Goal: Task Accomplishment & Management: Use online tool/utility

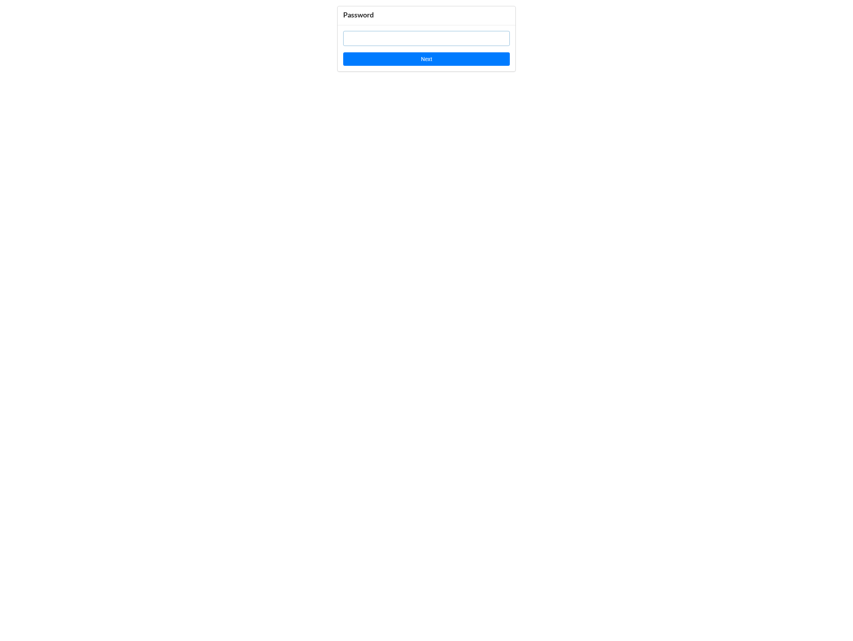
click at [381, 40] on input "text" at bounding box center [426, 38] width 167 height 15
paste input "wWhaFt"
type input "wWhaFt"
click at [366, 65] on button "Next" at bounding box center [426, 58] width 167 height 13
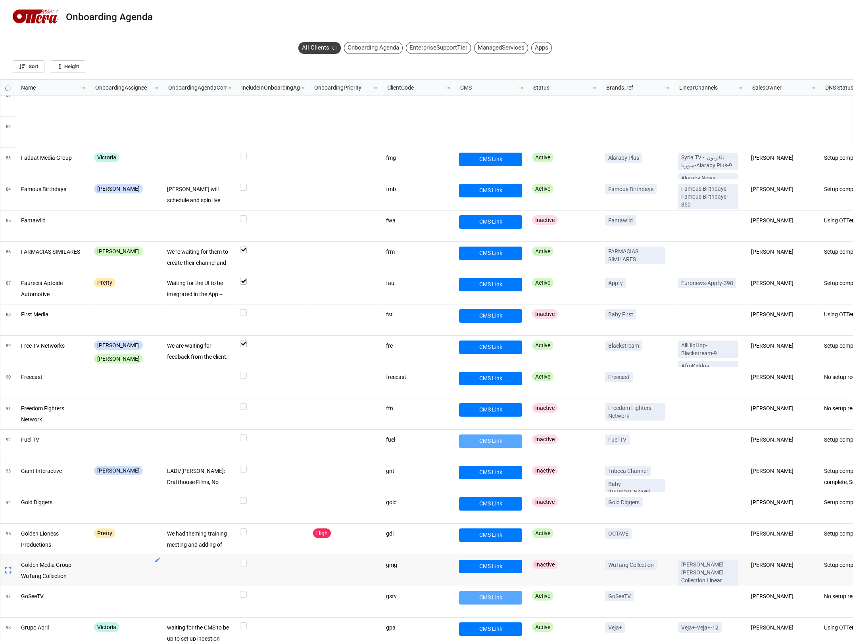
scroll to position [1951, 0]
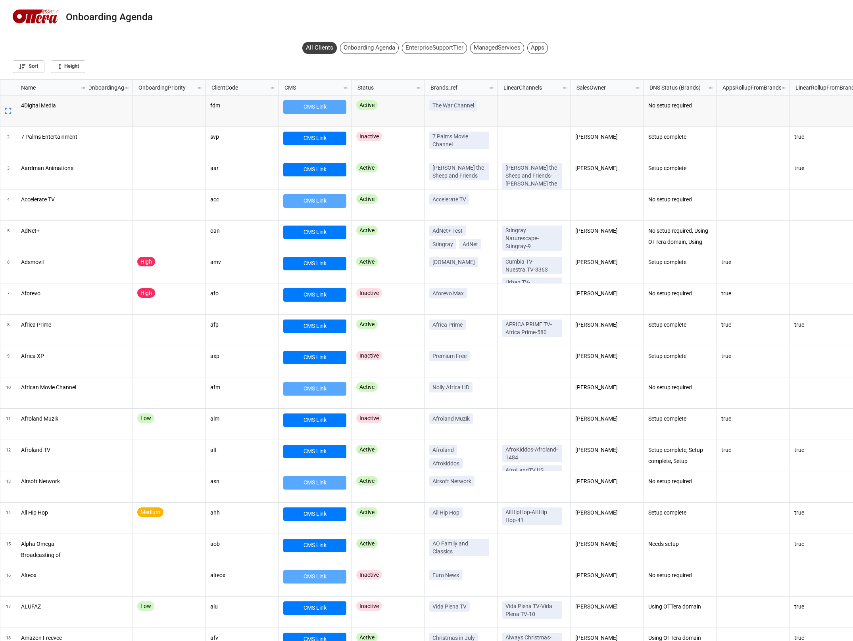
click at [7, 113] on icon "grid" at bounding box center [8, 111] width 11 height 11
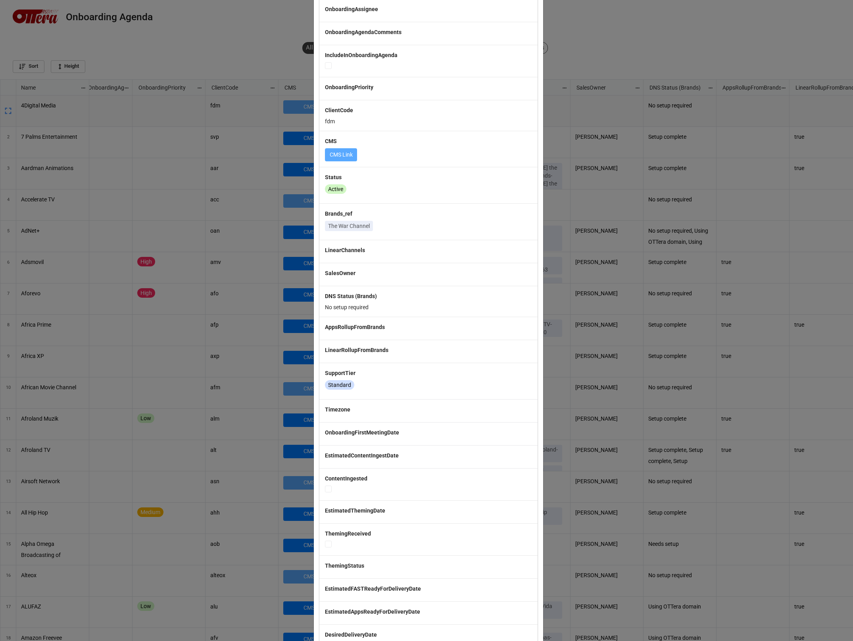
click at [325, 89] on b "OnboardingPriority" at bounding box center [349, 87] width 48 height 6
click at [275, 104] on div "× Close Name 4Digital Media OnboardingAssignee OnboardingAgendaComments Include…" at bounding box center [426, 320] width 853 height 641
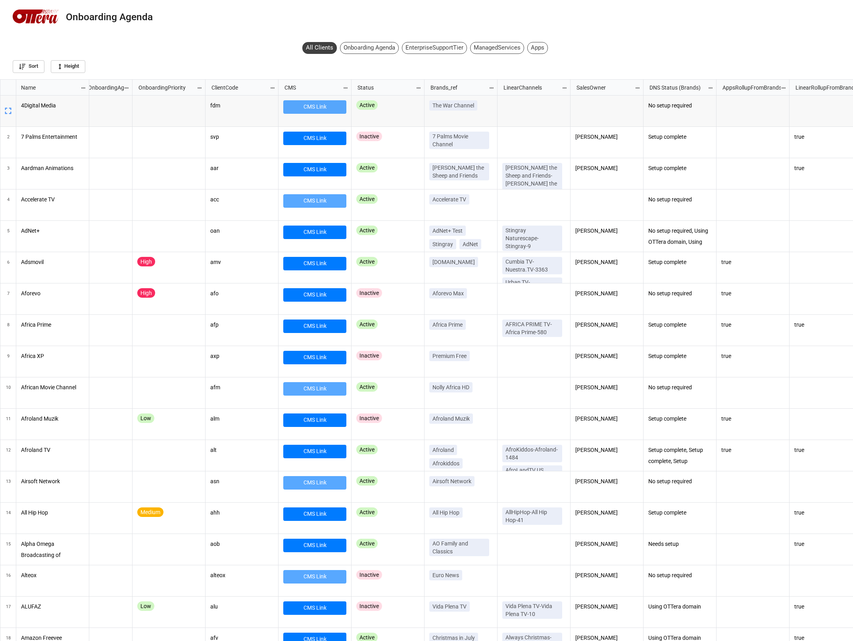
click at [365, 54] on div "All Clients Onboarding Agenda EnterpriseSupportTier ManagedServices Apps" at bounding box center [426, 49] width 249 height 15
click at [315, 46] on div "All Clients" at bounding box center [319, 48] width 35 height 12
click at [371, 49] on div "Onboarding Agenda" at bounding box center [373, 48] width 59 height 12
click at [3, 112] on icon "grid" at bounding box center [8, 111] width 11 height 11
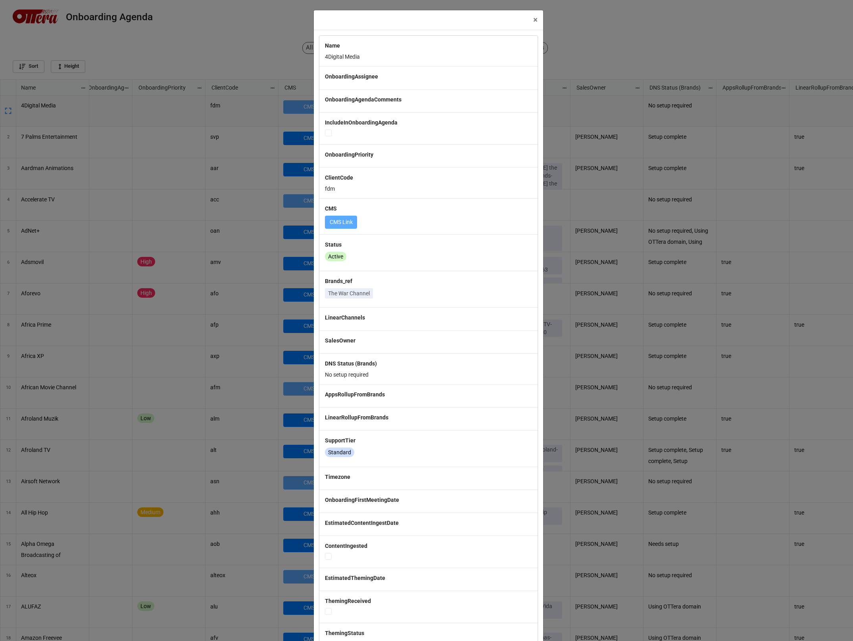
scroll to position [557, 848]
checkbox input "true"
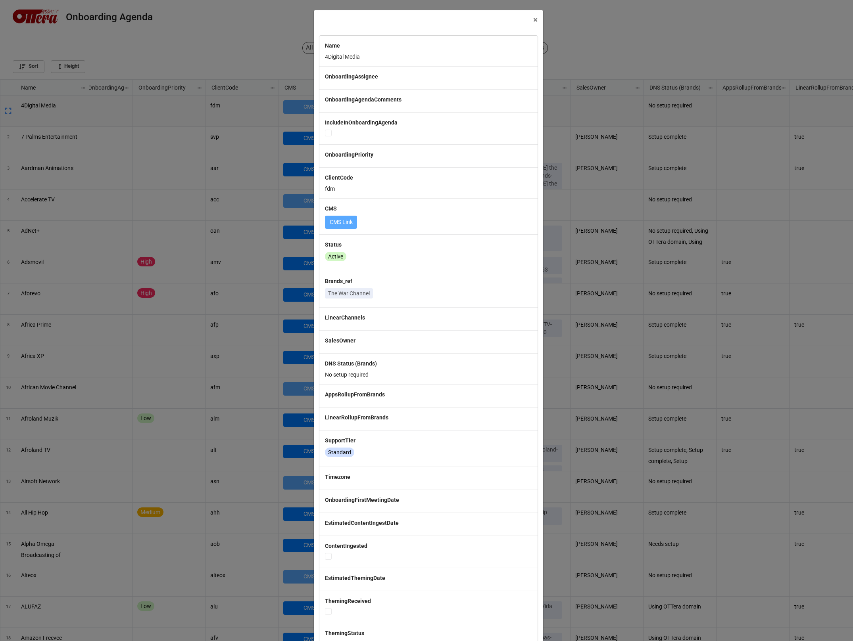
checkbox input "true"
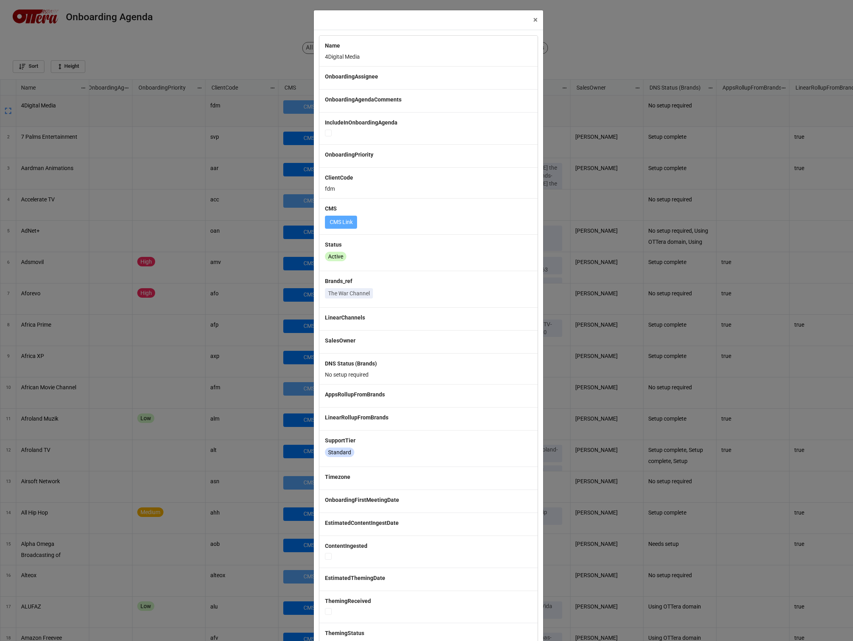
checkbox input "true"
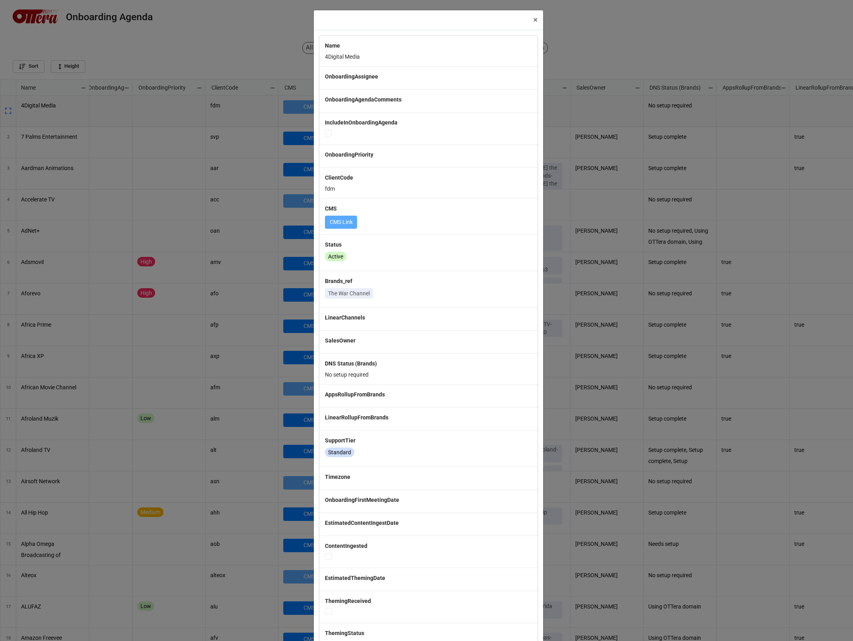
checkbox input "true"
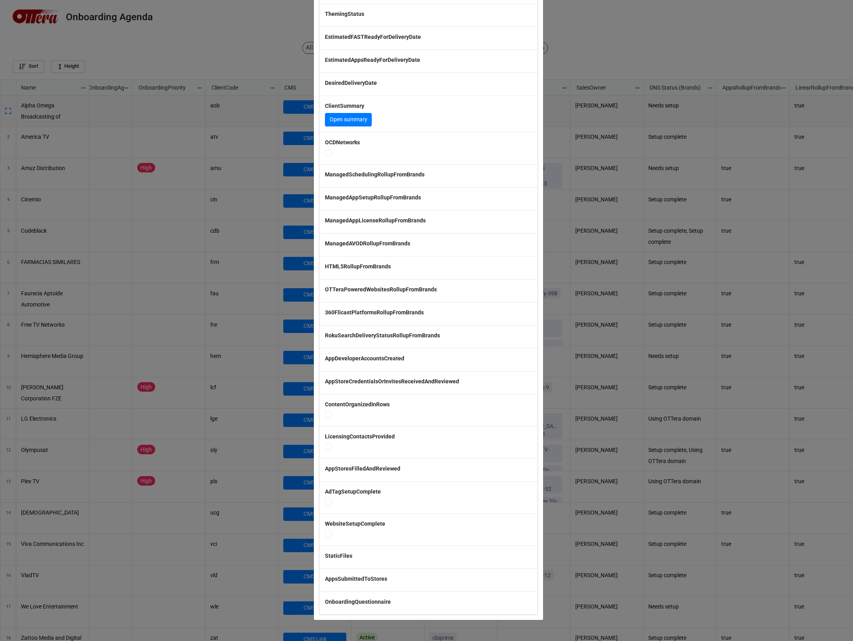
scroll to position [0, 0]
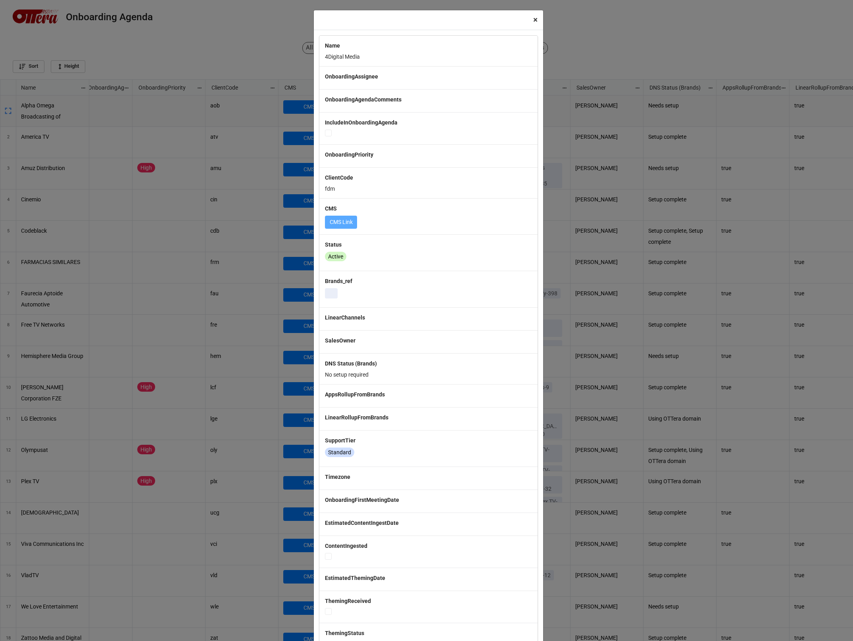
click at [533, 19] on span "×" at bounding box center [535, 20] width 4 height 10
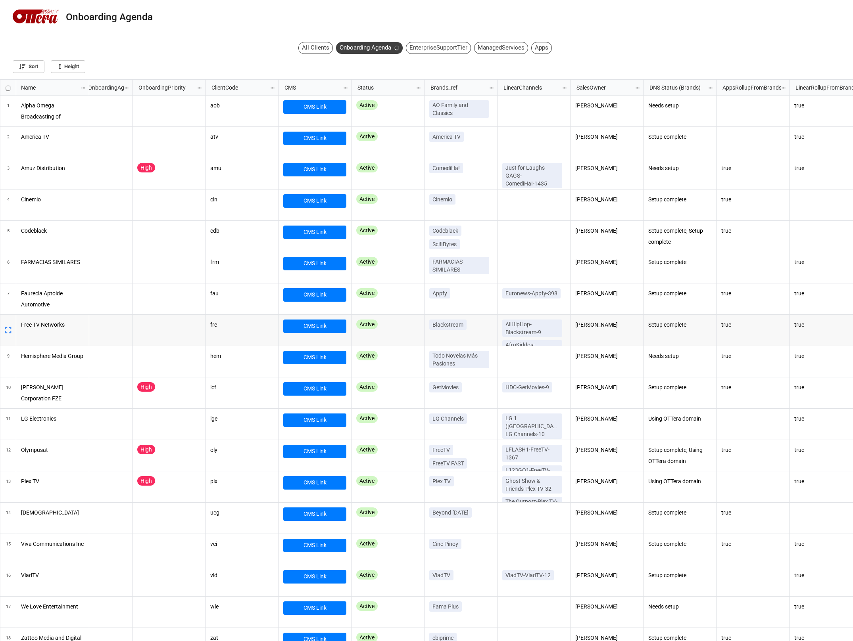
scroll to position [557, 848]
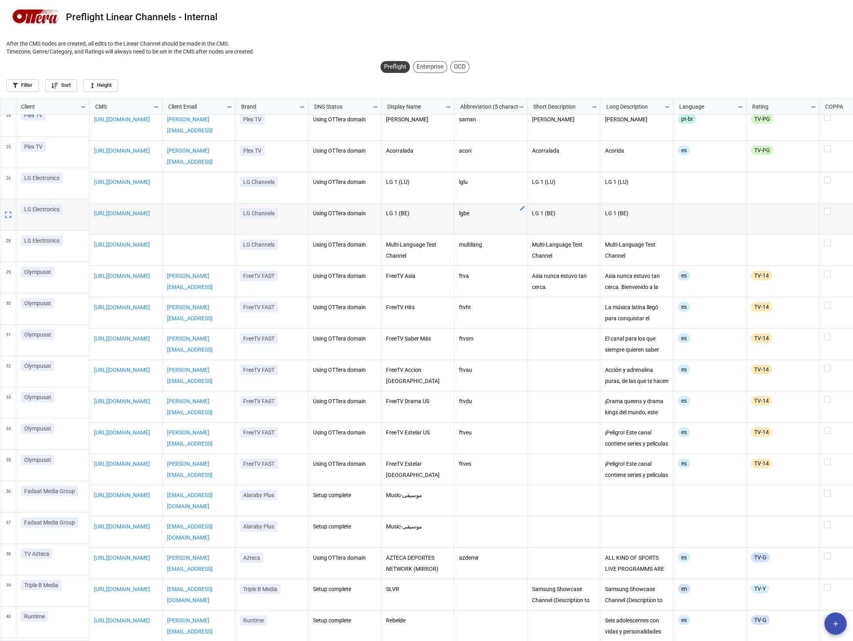
scroll to position [538, 848]
